Goal: Transaction & Acquisition: Download file/media

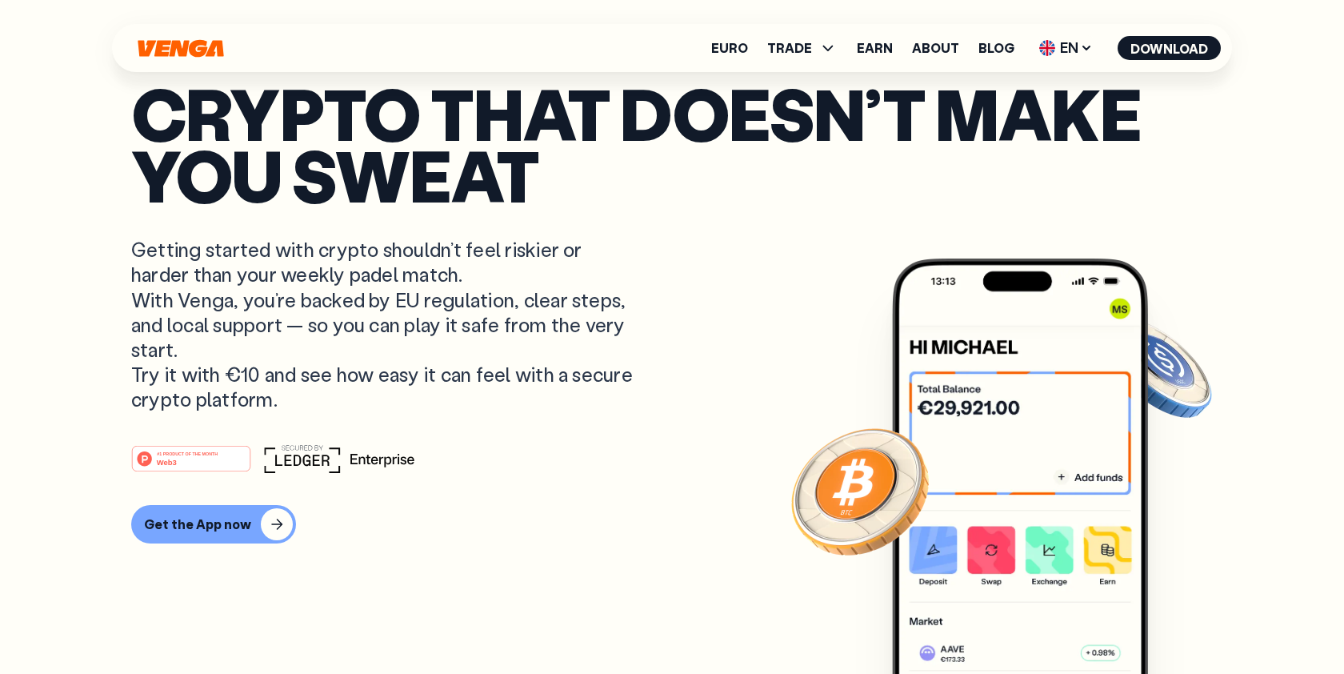
scroll to position [54, 0]
click at [453, 409] on p "Getting started with crypto shouldn’t feel riskier or harder than your weekly p…" at bounding box center [384, 324] width 506 height 174
click at [960, 57] on ul "Euro TRADE Buy Sell Swap Exchange Earn About Blog EN English - EN Español - ES …" at bounding box center [966, 48] width 510 height 26
click at [944, 52] on link "About" at bounding box center [935, 48] width 47 height 13
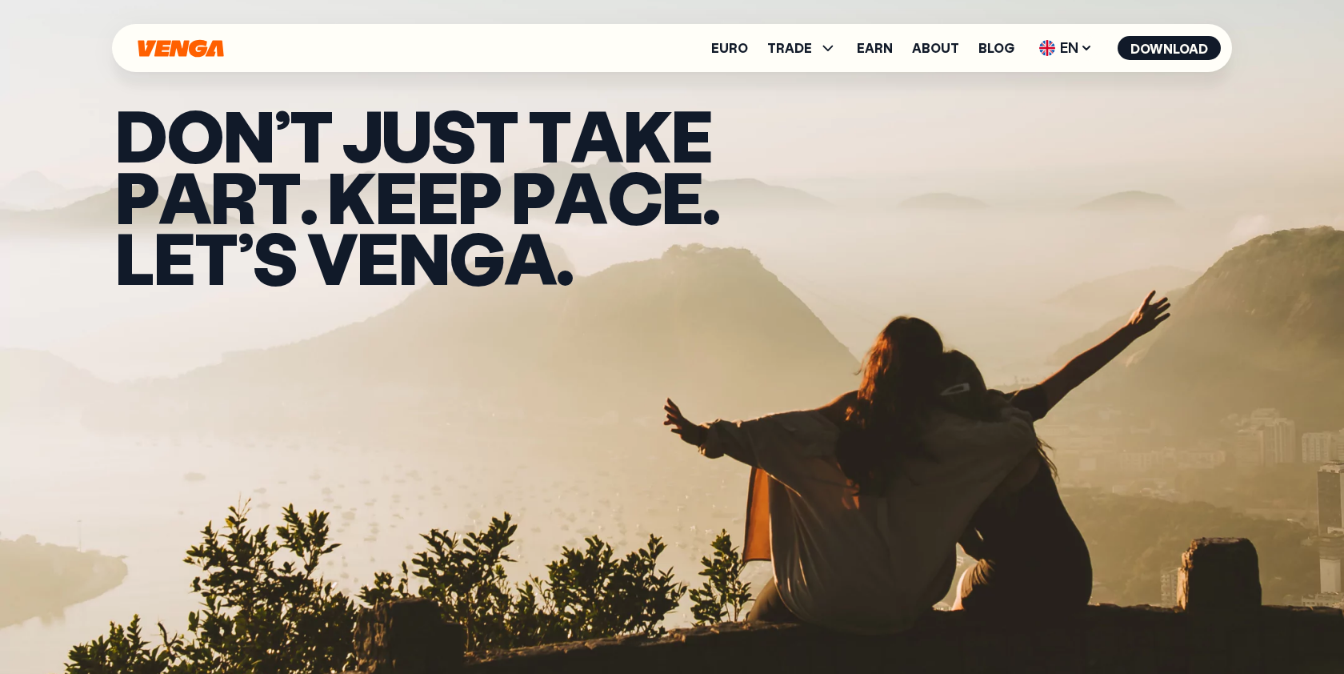
click at [174, 39] on icon "Home" at bounding box center [181, 48] width 90 height 18
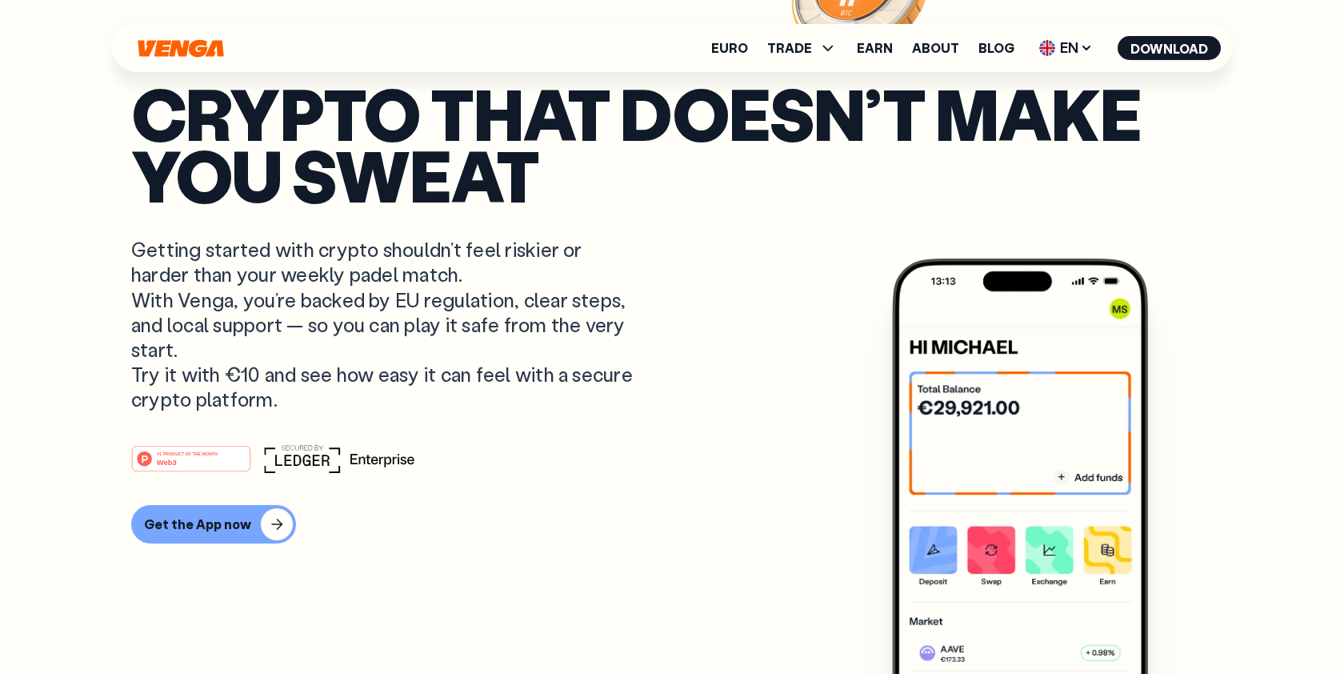
click at [971, 342] on img at bounding box center [1020, 526] width 256 height 536
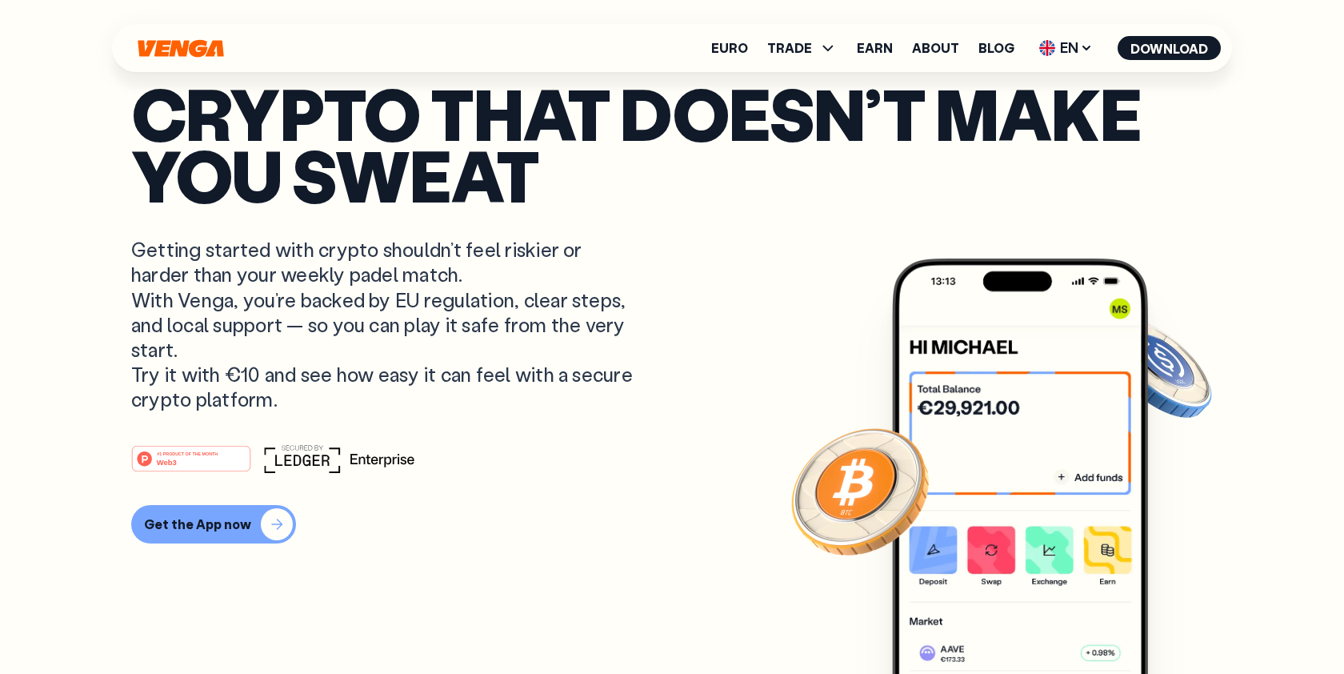
click at [214, 530] on div "Get the App now" at bounding box center [197, 524] width 107 height 16
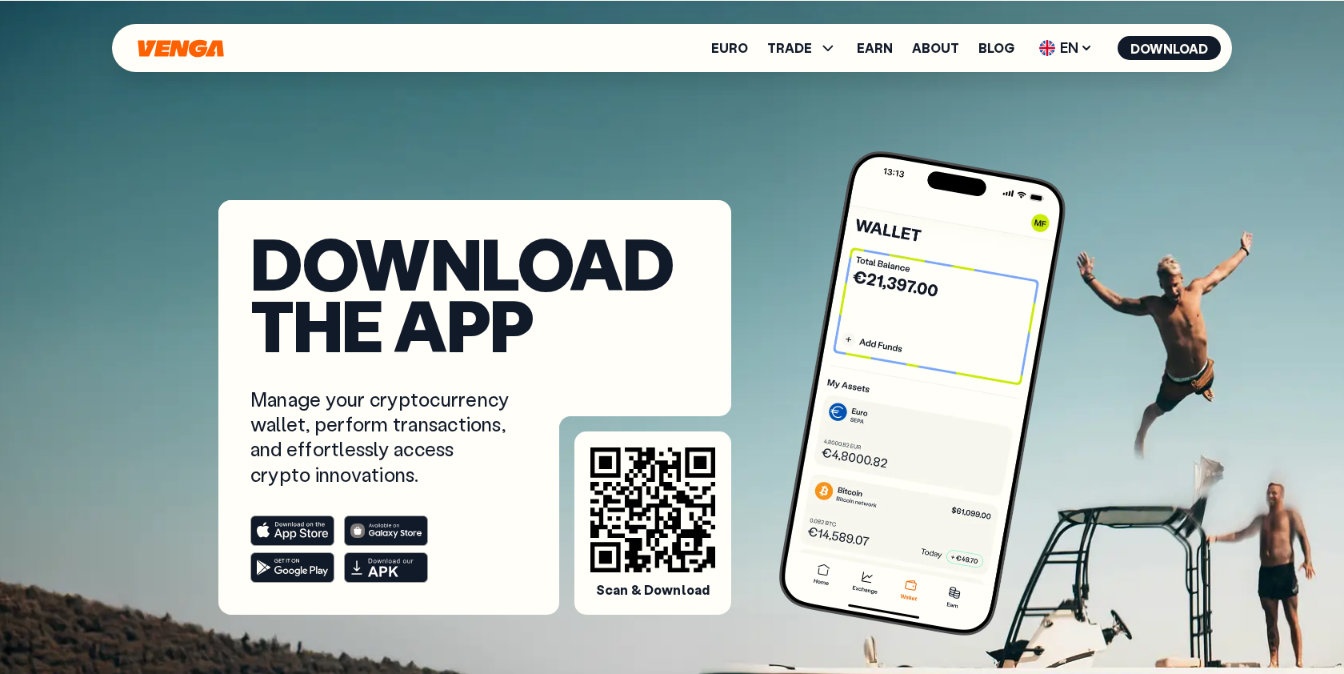
click at [315, 524] on rect at bounding box center [292, 530] width 83 height 30
